Goal: Information Seeking & Learning: Understand process/instructions

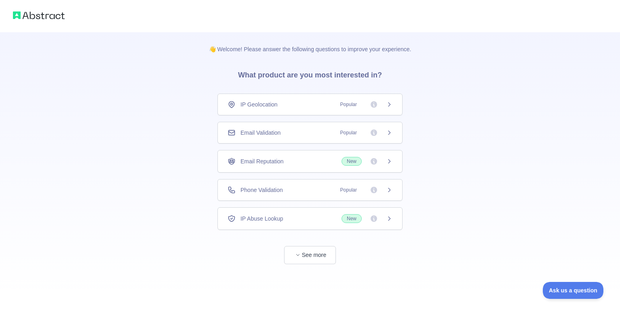
click at [403, 145] on div "👋 Welcome! Please answer the following questions to improve your experience. Wh…" at bounding box center [310, 148] width 228 height 232
click at [395, 106] on div "IP Geolocation Popular" at bounding box center [309, 105] width 185 height 22
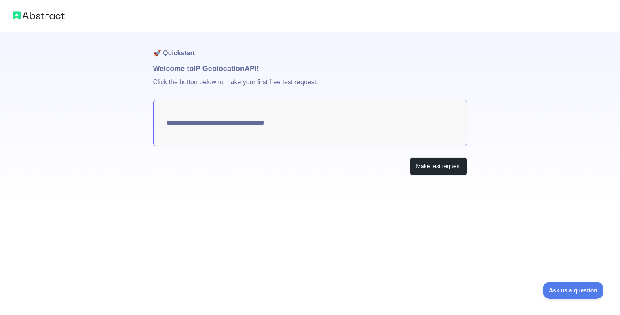
type textarea "**********"
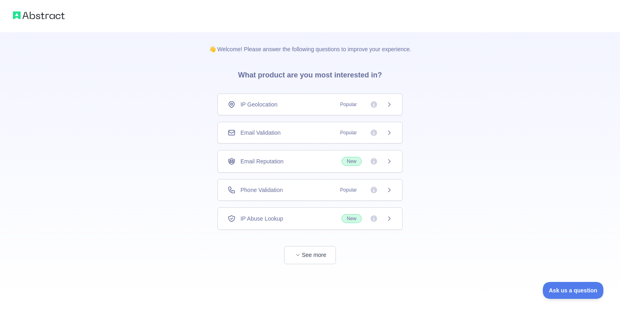
click at [270, 193] on span "Phone Validation" at bounding box center [261, 190] width 42 height 8
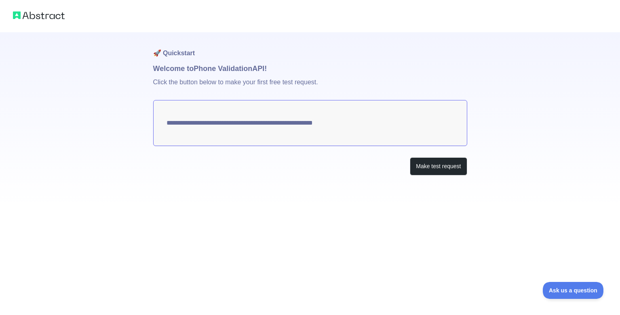
click at [307, 116] on textarea "**********" at bounding box center [310, 123] width 314 height 46
click at [312, 124] on textarea "**********" at bounding box center [310, 123] width 314 height 46
click at [427, 159] on button "Make test request" at bounding box center [438, 167] width 57 height 18
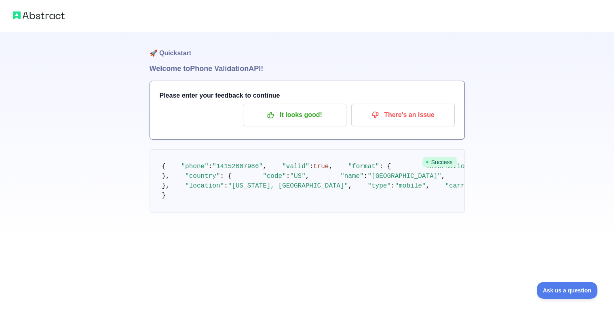
scroll to position [46, 0]
click at [90, 172] on div "🚀 Quickstart Welcome to Phone Validation API! Please enter your feedback to con…" at bounding box center [307, 123] width 614 height 246
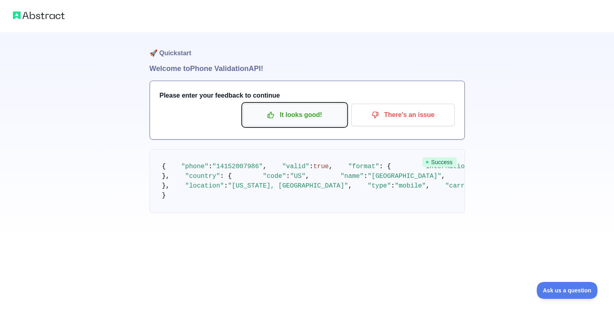
click at [317, 108] on p "It looks good!" at bounding box center [294, 115] width 91 height 14
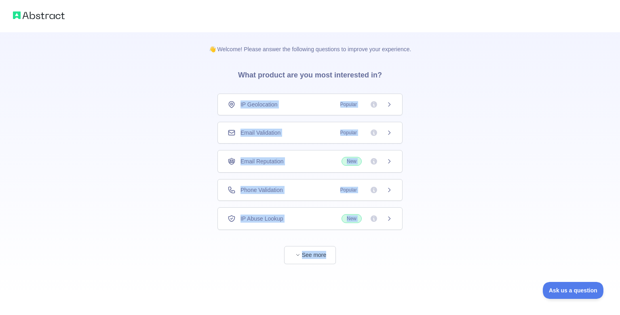
drag, startPoint x: 208, startPoint y: 81, endPoint x: 364, endPoint y: 283, distance: 254.9
click at [365, 283] on div "👋 Welcome! Please answer the following questions to improve your experience. Wh…" at bounding box center [310, 164] width 228 height 265
copy div "IP Geolocation Popular Email Validation Popular Email Reputation New Phone Vali…"
click at [420, 256] on div "👋 Welcome! Please answer the following questions to improve your experience. Wh…" at bounding box center [310, 148] width 228 height 232
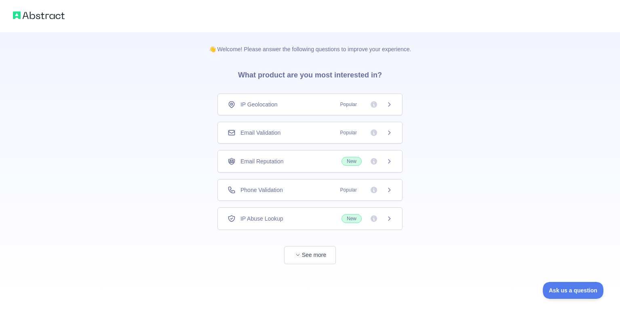
click at [387, 194] on div "Phone Validation Popular" at bounding box center [309, 190] width 185 height 22
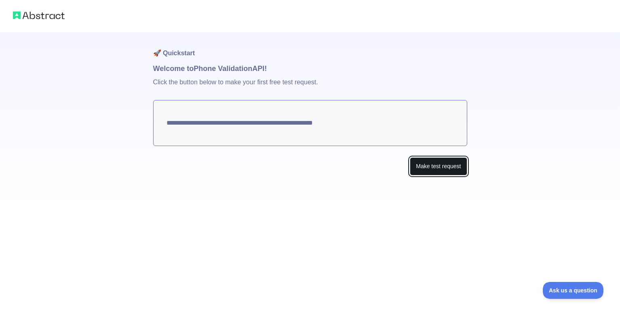
click at [420, 164] on button "Make test request" at bounding box center [438, 167] width 57 height 18
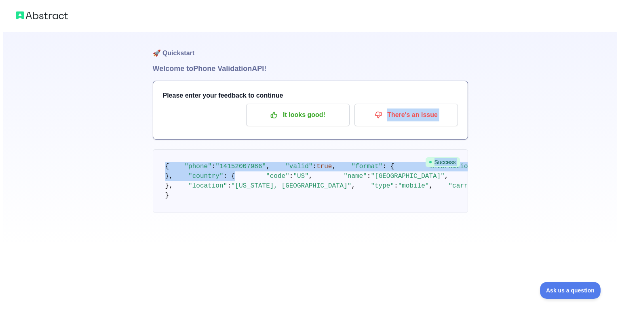
scroll to position [46, 0]
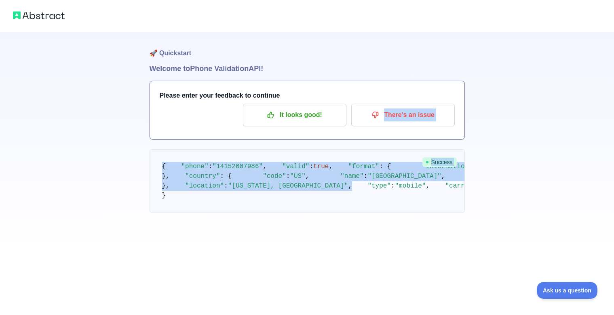
drag, startPoint x: 619, startPoint y: 143, endPoint x: 619, endPoint y: 239, distance: 96.1
click at [614, 239] on html "🚀 Quickstart Welcome to Phone Validation API! Please enter your feedback to con…" at bounding box center [307, 157] width 614 height 315
click at [540, 129] on div "🚀 Quickstart Welcome to Phone Validation API! Please enter your feedback to con…" at bounding box center [307, 123] width 614 height 246
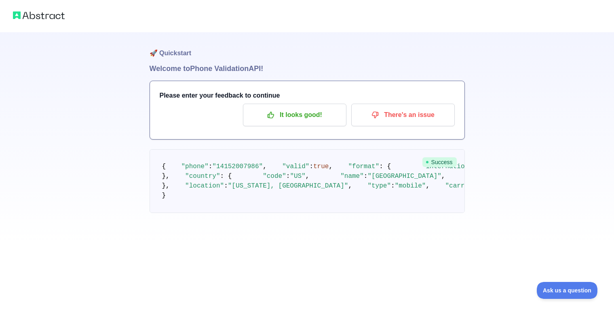
click at [416, 81] on div "Please enter your feedback to continue It looks good! There's an issue" at bounding box center [307, 110] width 314 height 58
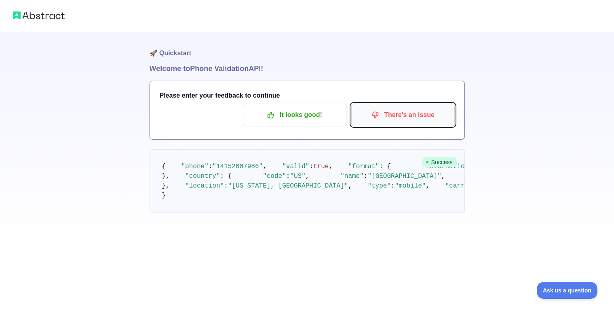
click at [408, 108] on p "There's an issue" at bounding box center [402, 115] width 91 height 14
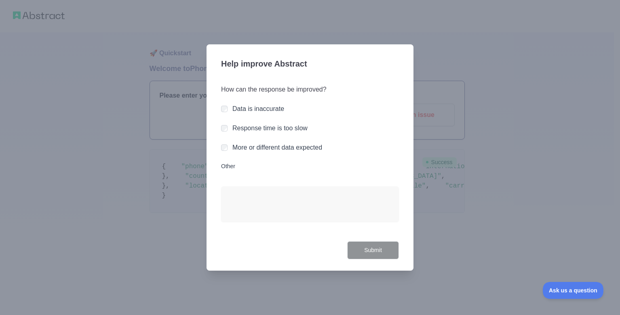
click at [225, 252] on div "Submit" at bounding box center [310, 251] width 178 height 18
click at [114, 137] on div at bounding box center [310, 157] width 620 height 315
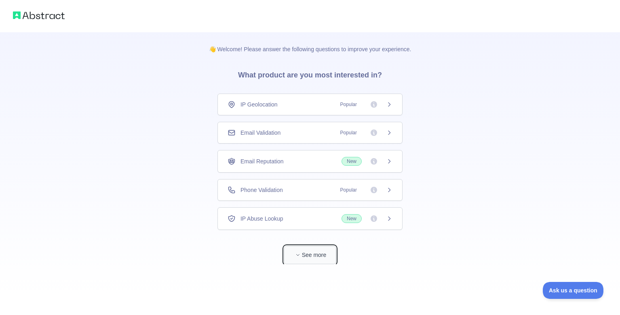
click at [305, 261] on button "See more" at bounding box center [310, 255] width 52 height 18
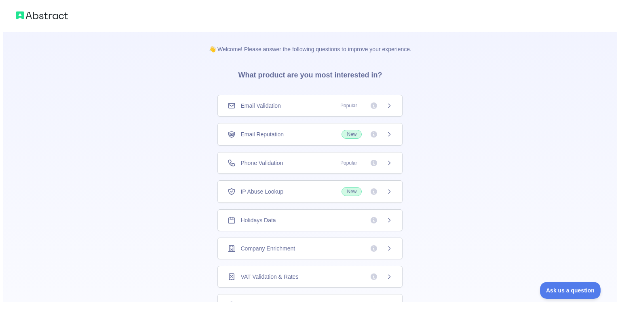
scroll to position [32, 0]
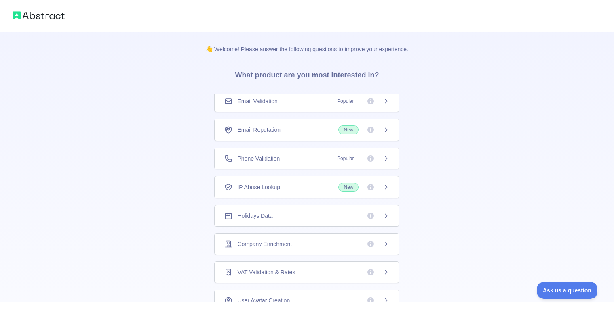
click at [400, 315] on div at bounding box center [307, 309] width 614 height 13
click at [320, 251] on div "Company Enrichment" at bounding box center [306, 244] width 185 height 22
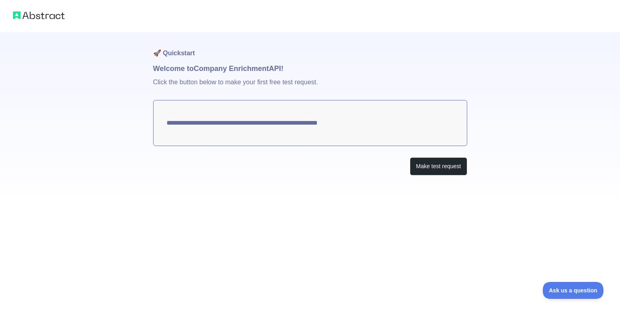
click at [366, 126] on textarea "**********" at bounding box center [310, 123] width 314 height 46
click at [419, 168] on button "Make test request" at bounding box center [438, 167] width 57 height 18
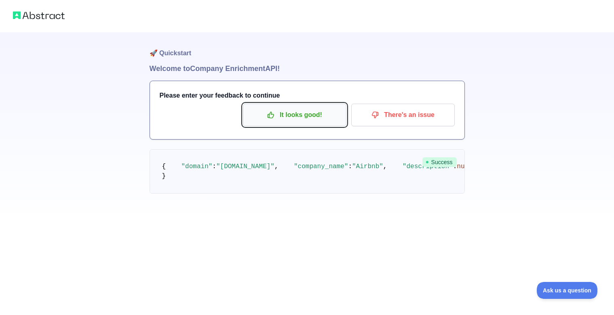
click at [324, 116] on p "It looks good!" at bounding box center [294, 115] width 91 height 14
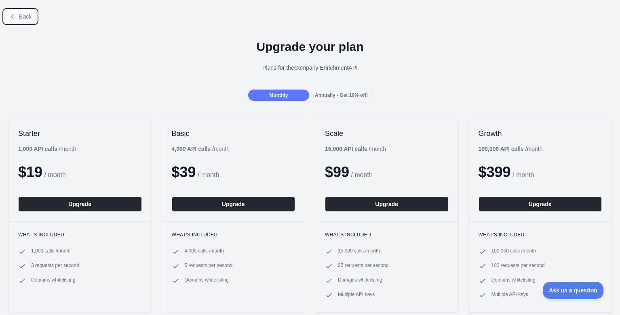
click at [16, 10] on button "Back" at bounding box center [20, 17] width 33 height 14
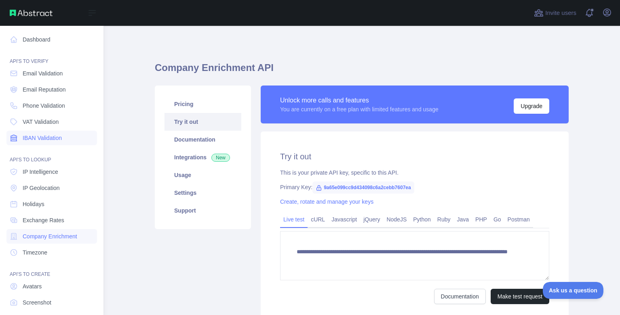
click at [58, 139] on span "IBAN Validation" at bounding box center [42, 138] width 39 height 8
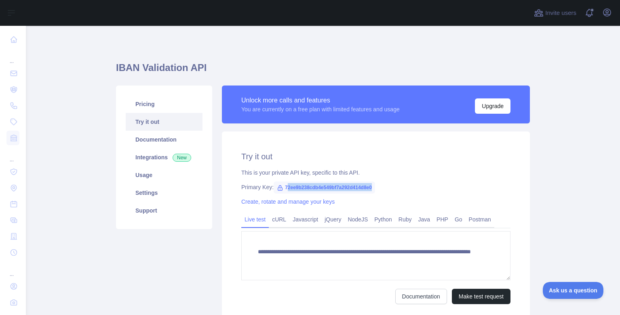
drag, startPoint x: 284, startPoint y: 185, endPoint x: 369, endPoint y: 187, distance: 85.7
click at [369, 187] on span "72ee9b238cdb4e549bf7a292d414d8e0" at bounding box center [323, 188] width 101 height 12
copy span "2ee9b238cdb4e549bf7a292d414d8e0"
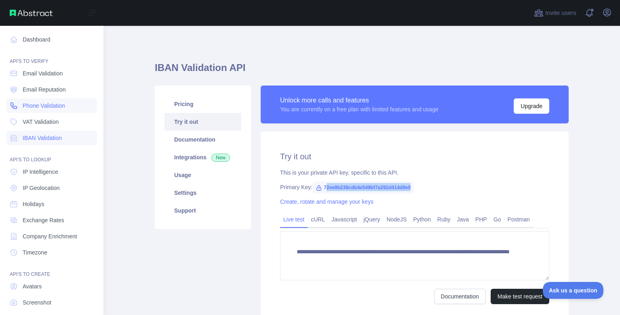
click at [36, 111] on link "Phone Validation" at bounding box center [51, 106] width 90 height 15
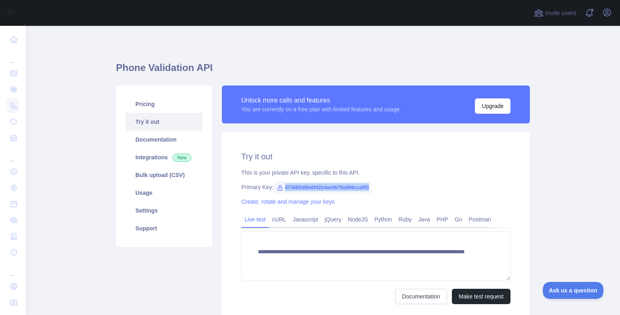
drag, startPoint x: 282, startPoint y: 188, endPoint x: 366, endPoint y: 187, distance: 83.6
click at [366, 187] on span "473685d9fe6f42b4ae9b79a969cca9f3" at bounding box center [322, 188] width 99 height 12
copy span "473685d9fe6f42b4ae9b79a969cca9f3"
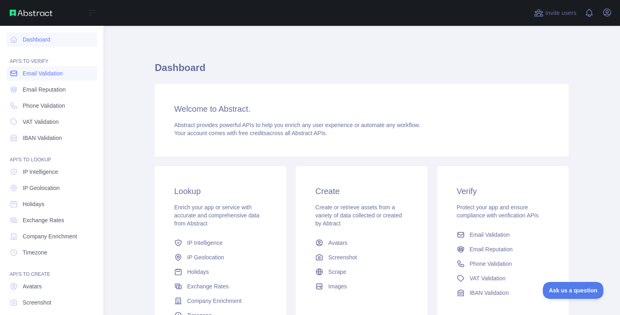
click at [39, 78] on link "Email Validation" at bounding box center [51, 73] width 90 height 15
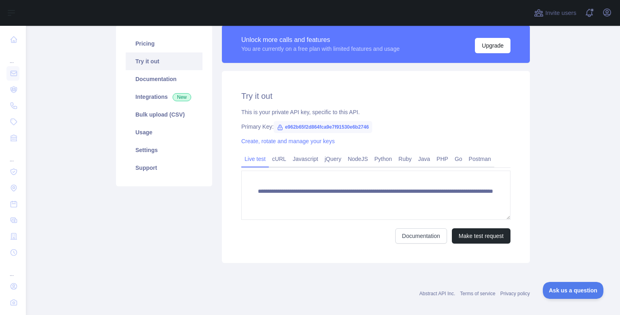
scroll to position [59, 0]
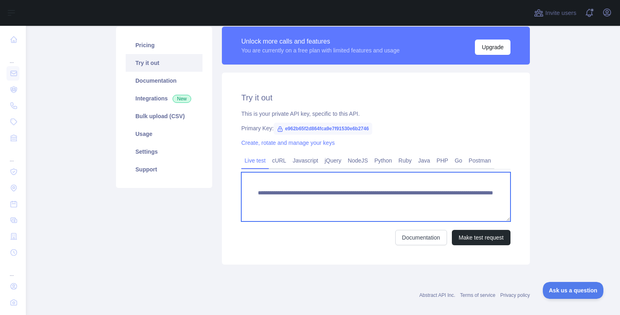
drag, startPoint x: 474, startPoint y: 203, endPoint x: 290, endPoint y: 179, distance: 185.8
click at [290, 179] on textarea "**********" at bounding box center [375, 196] width 269 height 49
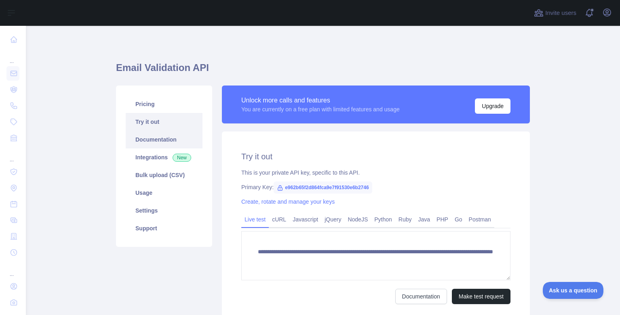
click at [141, 137] on link "Documentation" at bounding box center [164, 140] width 77 height 18
click at [286, 221] on link "cURL" at bounding box center [279, 219] width 21 height 13
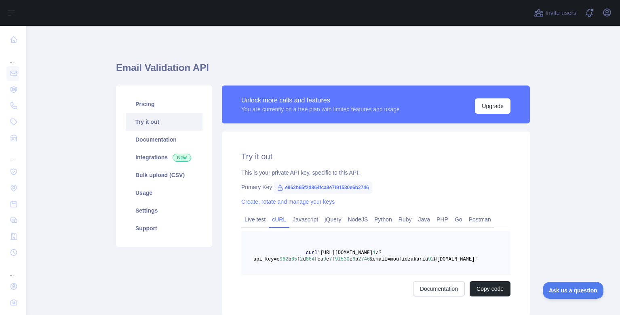
click at [274, 224] on link "cURL" at bounding box center [279, 219] width 21 height 13
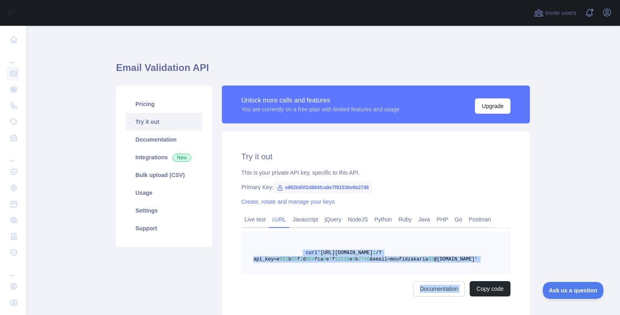
drag, startPoint x: 300, startPoint y: 252, endPoint x: 509, endPoint y: 280, distance: 210.3
click at [514, 282] on div "Try it out This is your private API key, specific to this API. Primary Key: e96…" at bounding box center [376, 224] width 308 height 185
click at [452, 251] on pre "curl '[URL][DOMAIN_NAME] 1 /?api_key=e 962 b 65 f 2 d 864 fca 9 e 7 f 91530 e 6…" at bounding box center [375, 253] width 269 height 44
click at [450, 253] on pre "curl '[URL][DOMAIN_NAME] 1 /?api_key=e 962 b 65 f 2 d 864 fca 9 e 7 f 91530 e 6…" at bounding box center [375, 253] width 269 height 44
drag, startPoint x: 478, startPoint y: 260, endPoint x: 344, endPoint y: 239, distance: 135.7
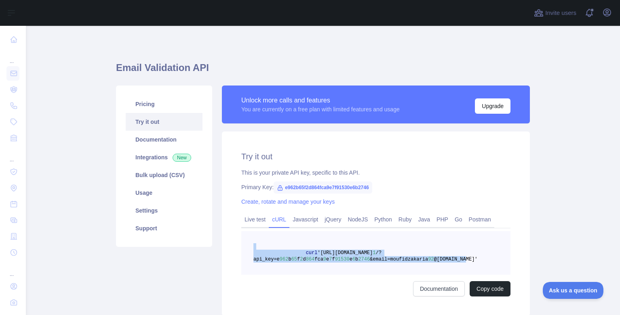
click at [344, 239] on pre "curl '[URL][DOMAIN_NAME] 1 /?api_key=e 962 b 65 f 2 d 864 fca 9 e 7 f 91530 e 6…" at bounding box center [375, 253] width 269 height 44
click at [345, 240] on pre "curl '[URL][DOMAIN_NAME] 1 /?api_key=e 962 b 65 f 2 d 864 fca 9 e 7 f 91530 e 6…" at bounding box center [375, 253] width 269 height 44
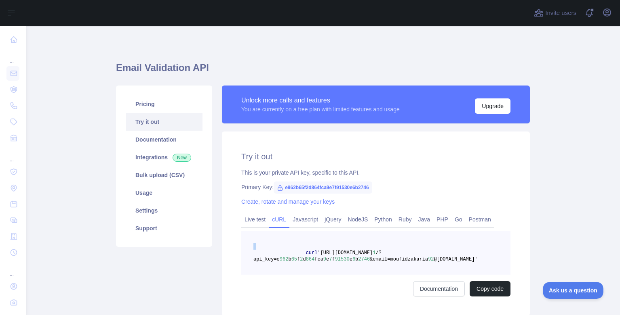
click at [345, 240] on pre "curl '[URL][DOMAIN_NAME] 1 /?api_key=e 962 b 65 f 2 d 864 fca 9 e 7 f 91530 e 6…" at bounding box center [375, 253] width 269 height 44
drag, startPoint x: 327, startPoint y: 246, endPoint x: 256, endPoint y: 245, distance: 70.7
click at [326, 246] on pre "curl '[URL][DOMAIN_NAME] 1 /?api_key=e 962 b 65 f 2 d 864 fca 9 e 7 f 91530 e 6…" at bounding box center [375, 253] width 269 height 44
drag, startPoint x: 101, startPoint y: 63, endPoint x: 221, endPoint y: 73, distance: 120.8
click at [221, 73] on main "Email Validation API Pricing Try it out Documentation Integrations New Bulk upl…" at bounding box center [323, 171] width 594 height 290
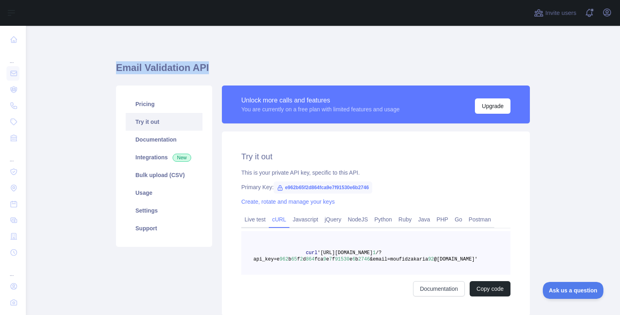
copy h1 "Email Validation API"
click at [431, 149] on div "Try it out This is your private API key, specific to this API. Primary Key: e96…" at bounding box center [376, 224] width 308 height 185
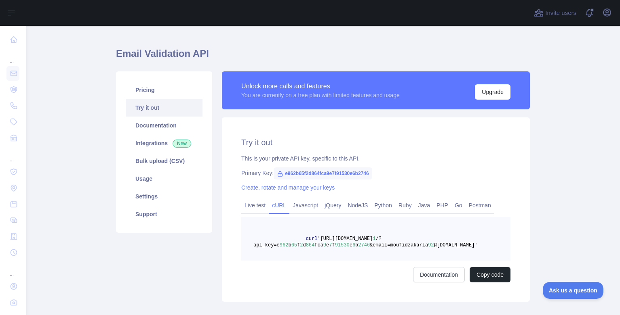
scroll to position [21, 0]
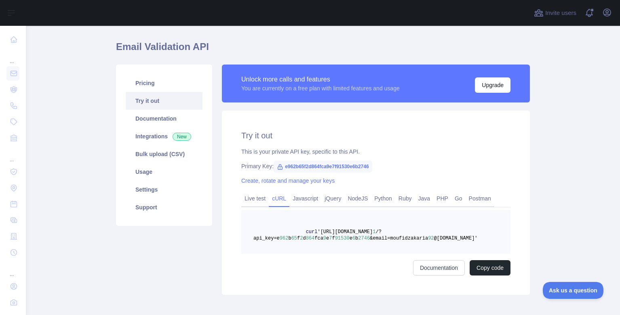
click at [475, 259] on div "curl '[URL][DOMAIN_NAME] 1 /?api_key=e 962 b 65 f 2 d 864 fca 9 e 7 f 91530 e 6…" at bounding box center [375, 242] width 269 height 65
click at [479, 264] on button "Copy code" at bounding box center [489, 268] width 41 height 15
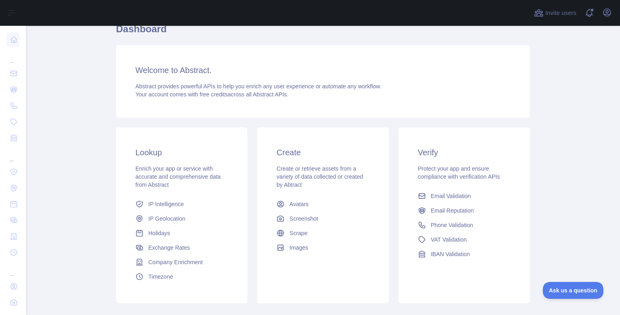
scroll to position [50, 0]
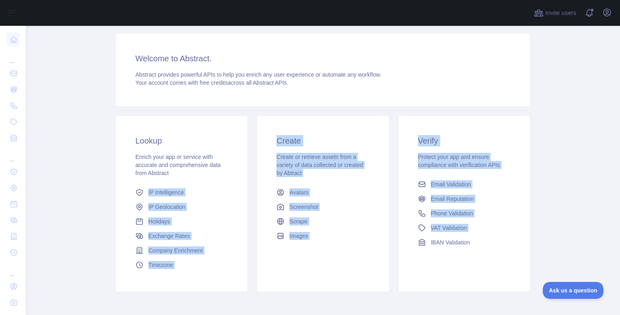
drag, startPoint x: 131, startPoint y: 181, endPoint x: 413, endPoint y: 281, distance: 299.2
click at [413, 281] on div "Lookup Enrich your app or service with accurate and comprehensive data from Abs…" at bounding box center [322, 204] width 423 height 186
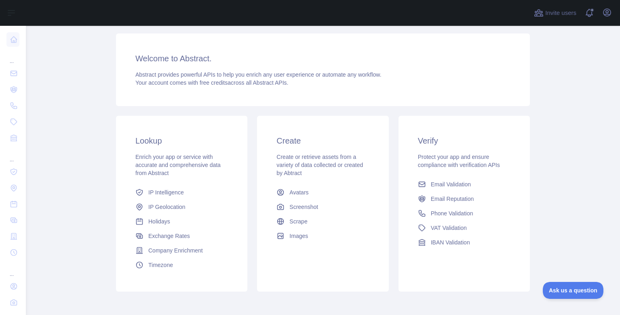
click at [161, 162] on span "Enrich your app or service with accurate and comprehensive data from Abstract" at bounding box center [177, 165] width 85 height 23
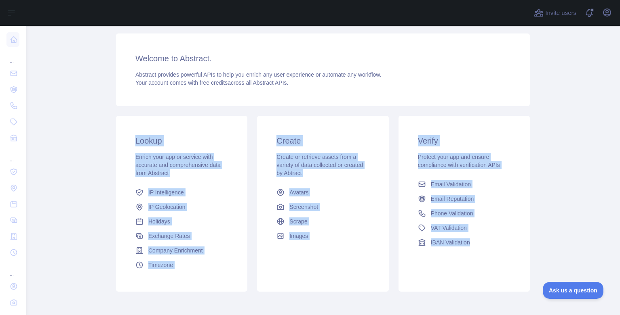
scroll to position [87, 0]
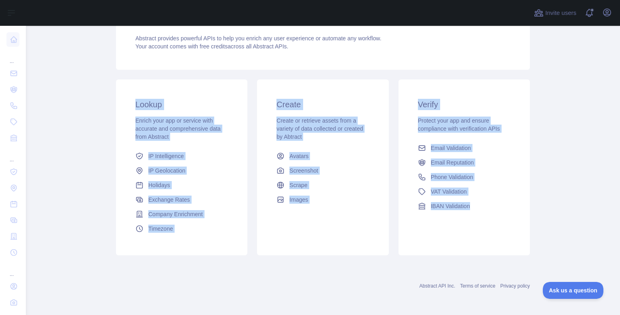
drag, startPoint x: 120, startPoint y: 129, endPoint x: 456, endPoint y: 257, distance: 360.4
click at [456, 257] on div "Lookup Enrich your app or service with accurate and comprehensive data from Abs…" at bounding box center [322, 168] width 423 height 186
copy div "Lookup Enrich your app or service with accurate and comprehensive data from Abs…"
